Goal: Navigation & Orientation: Find specific page/section

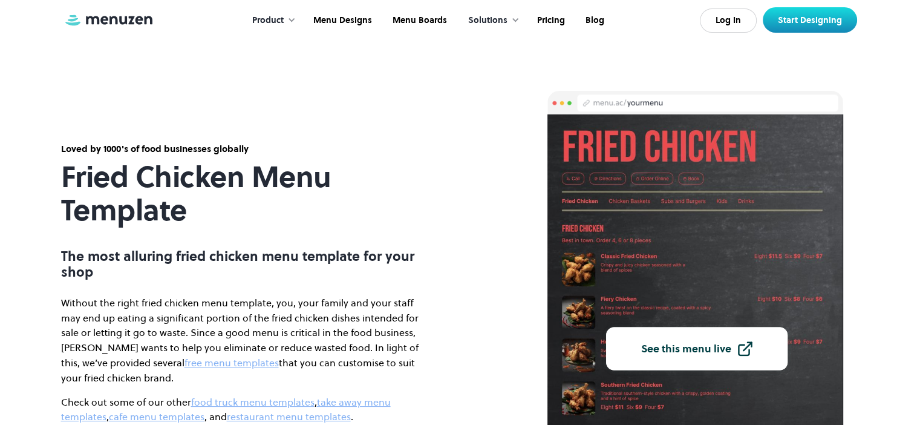
click at [677, 206] on div "See this menu live DESIGNED FOR desktop tablet mobile" at bounding box center [722, 349] width 349 height 516
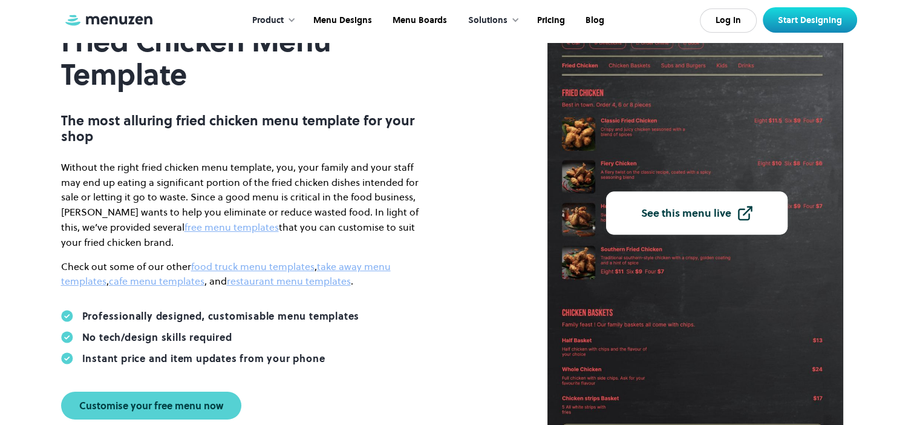
click at [677, 214] on div "See this menu live" at bounding box center [686, 213] width 90 height 11
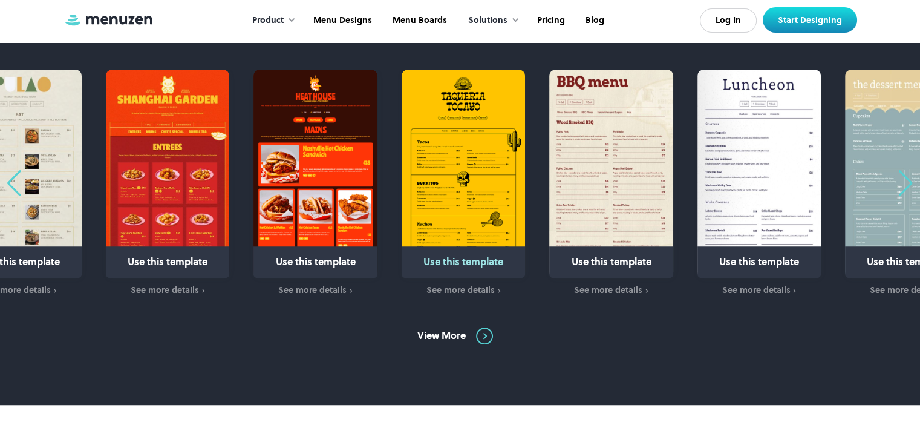
scroll to position [813, 0]
click at [213, 176] on img "1 / 31" at bounding box center [167, 174] width 123 height 208
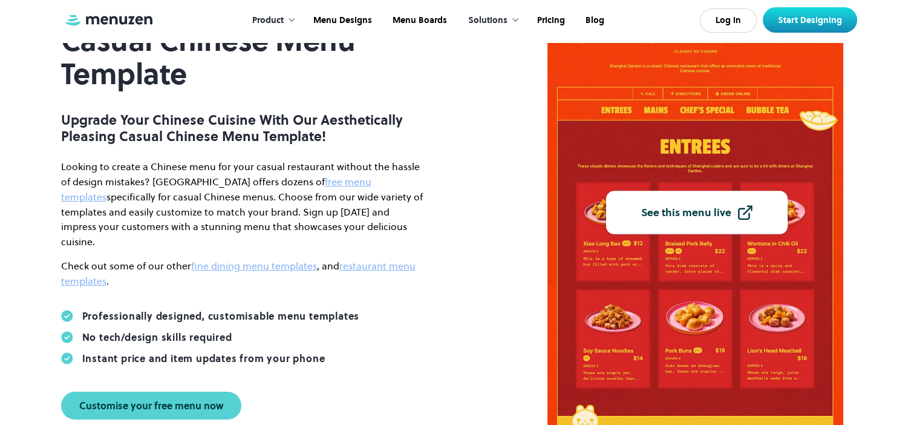
scroll to position [152, 0]
click at [692, 196] on link "See this menu live" at bounding box center [697, 212] width 182 height 43
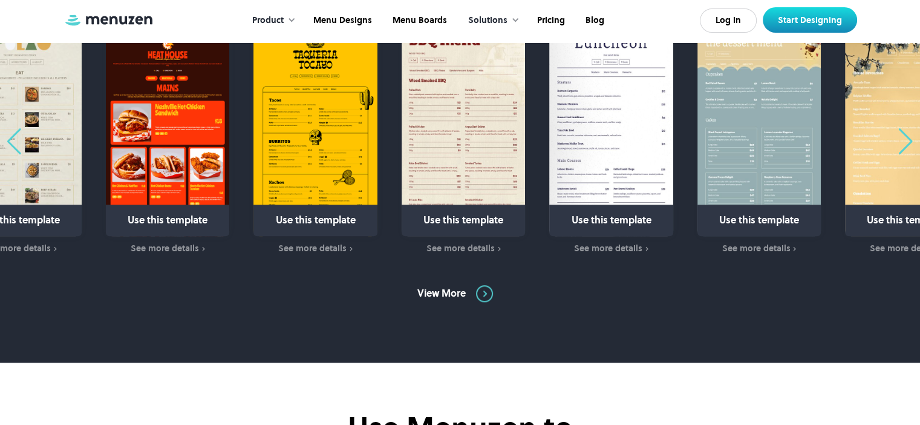
scroll to position [895, 0]
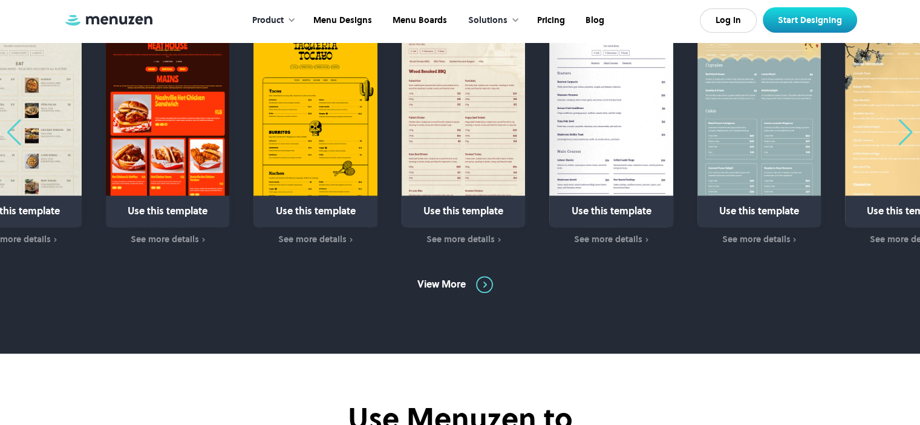
click at [56, 124] on img "31 / 31" at bounding box center [19, 123] width 123 height 208
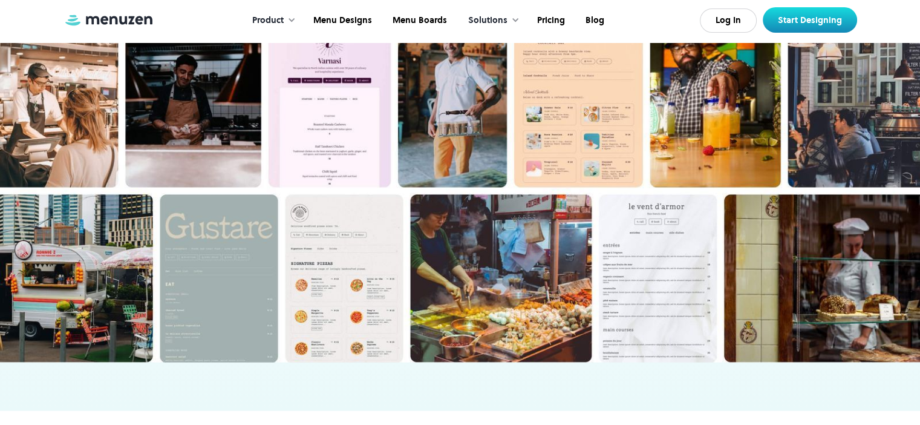
scroll to position [2595, 0]
click at [329, 253] on img at bounding box center [460, 187] width 920 height 349
click at [92, 102] on img at bounding box center [460, 187] width 920 height 349
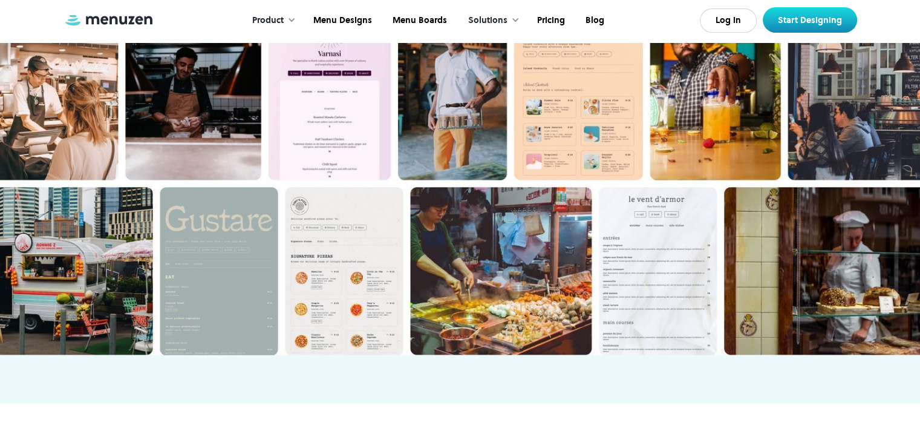
scroll to position [2602, 0]
click at [530, 298] on img at bounding box center [460, 180] width 920 height 349
click at [523, 260] on img at bounding box center [460, 180] width 920 height 349
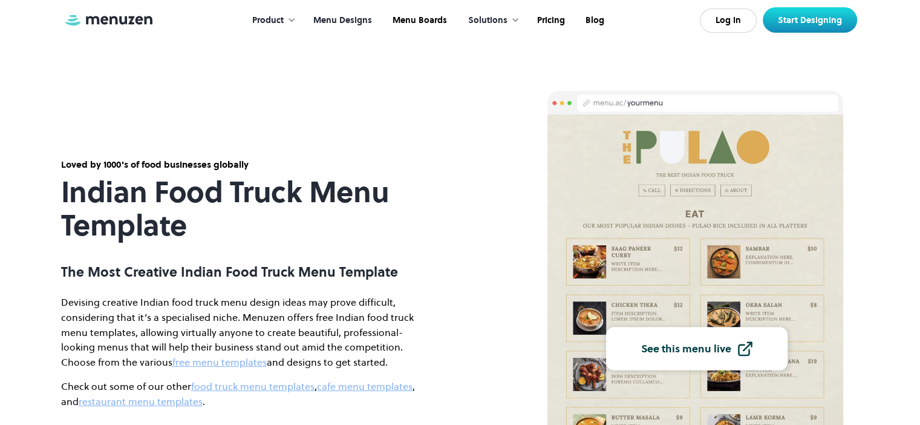
click at [344, 15] on link "Menu Designs" at bounding box center [341, 21] width 79 height 38
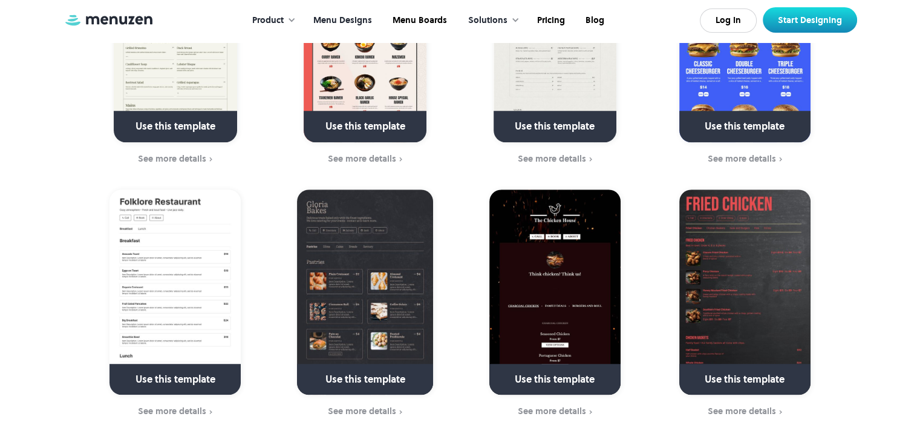
scroll to position [959, 0]
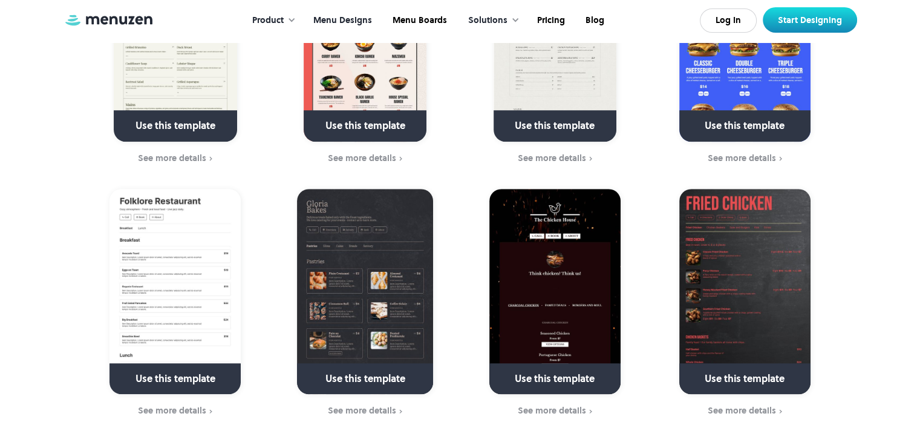
click at [588, 248] on img at bounding box center [555, 291] width 131 height 205
